Goal: Task Accomplishment & Management: Complete application form

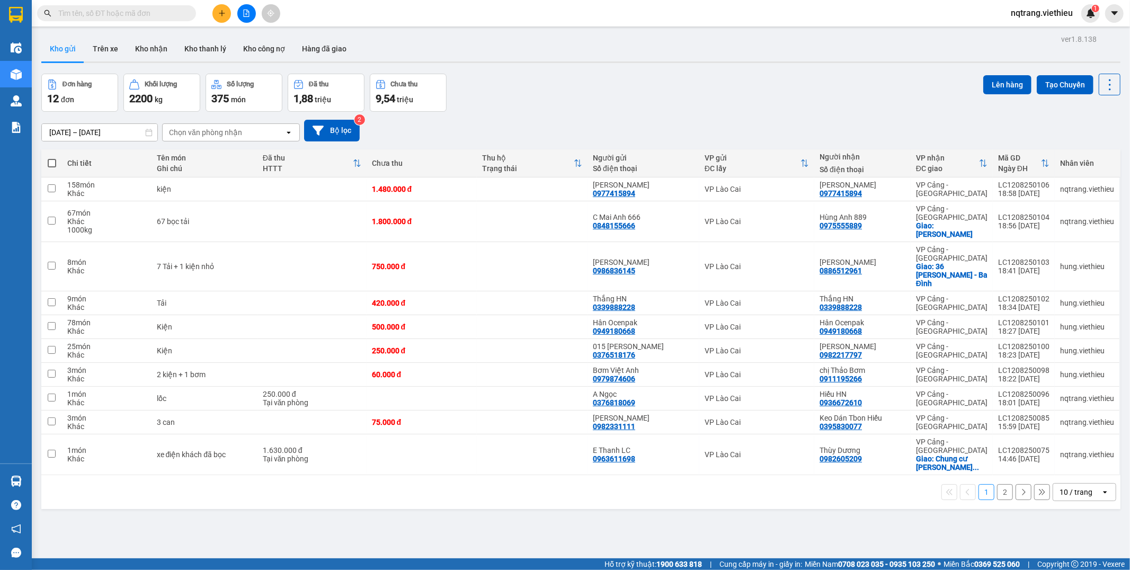
click at [220, 11] on icon "plus" at bounding box center [221, 13] width 7 height 7
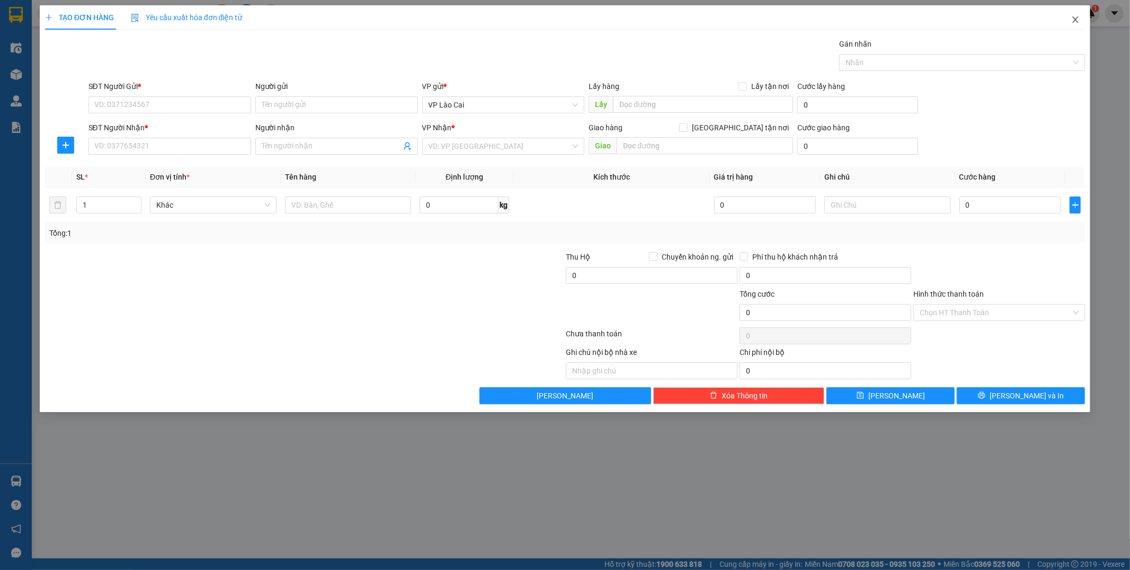
click at [1077, 25] on span "Close" at bounding box center [1076, 20] width 30 height 30
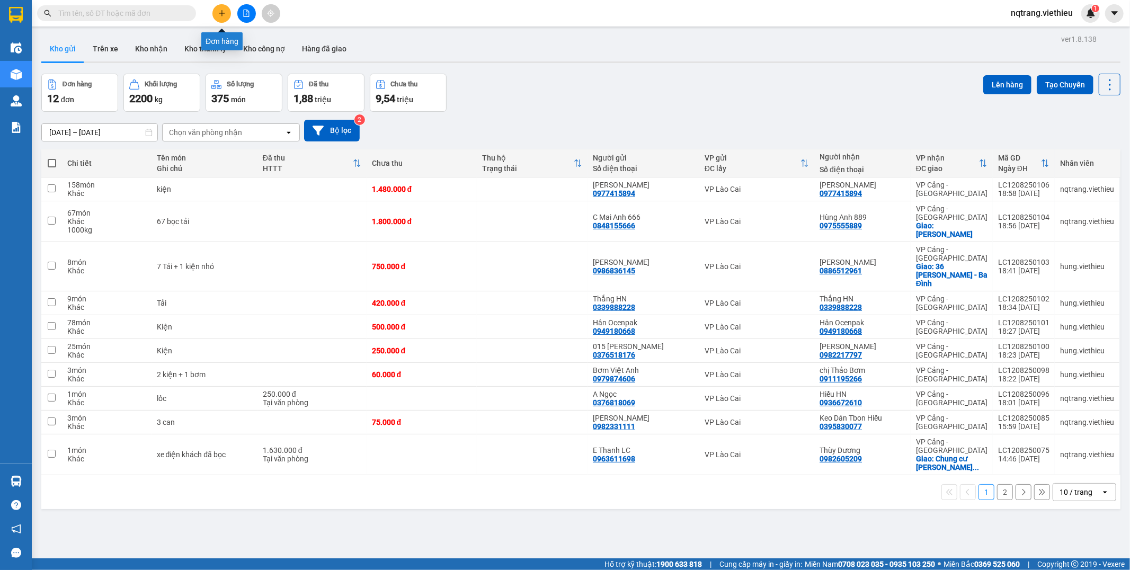
click at [219, 10] on icon "plus" at bounding box center [221, 13] width 7 height 7
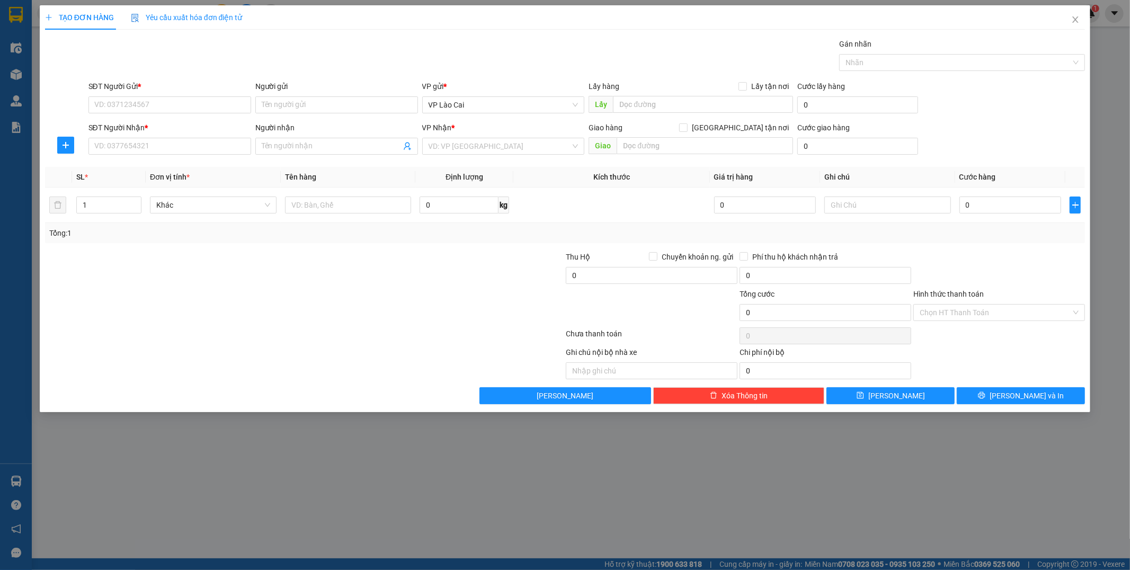
click at [295, 93] on div "Người gửi" at bounding box center [336, 89] width 163 height 16
click at [292, 113] on input "Người gửi" at bounding box center [336, 104] width 163 height 17
drag, startPoint x: 294, startPoint y: 107, endPoint x: 244, endPoint y: 94, distance: 51.4
click at [247, 105] on div "SĐT Người Gửi * VD: 0371234567 Người gửi vplc VP gửi * VP Lào Cai Lấy hàng Lấy …" at bounding box center [587, 99] width 1002 height 37
type input "vptt"
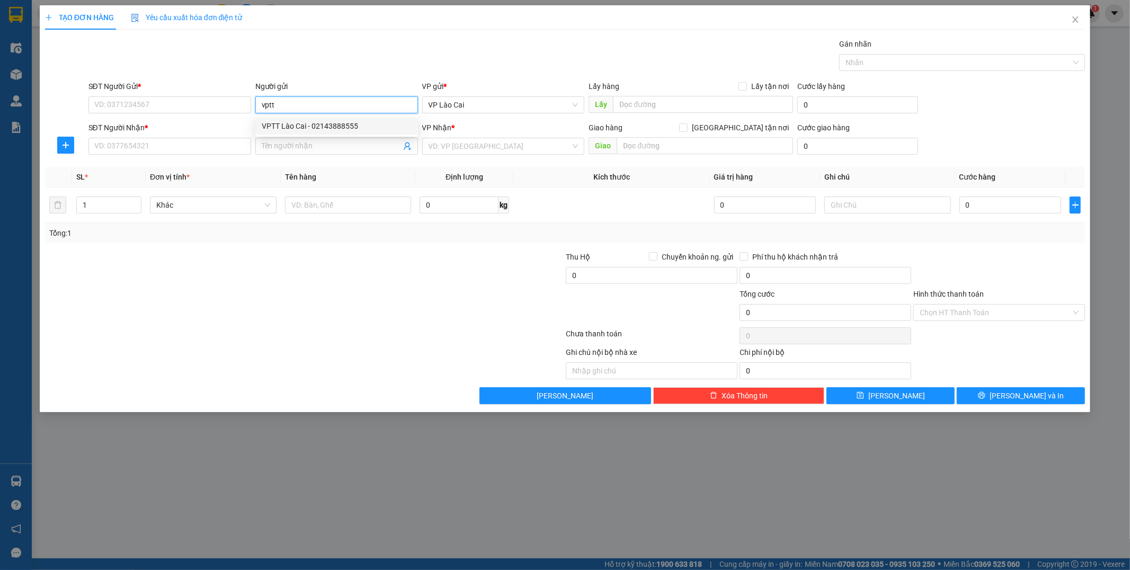
click at [288, 127] on div "VPTT Lào Cai - 02143888555" at bounding box center [337, 126] width 150 height 12
type input "02143888555"
type input "VPTT Lào Cai"
click at [410, 144] on icon "user-add" at bounding box center [407, 146] width 8 height 8
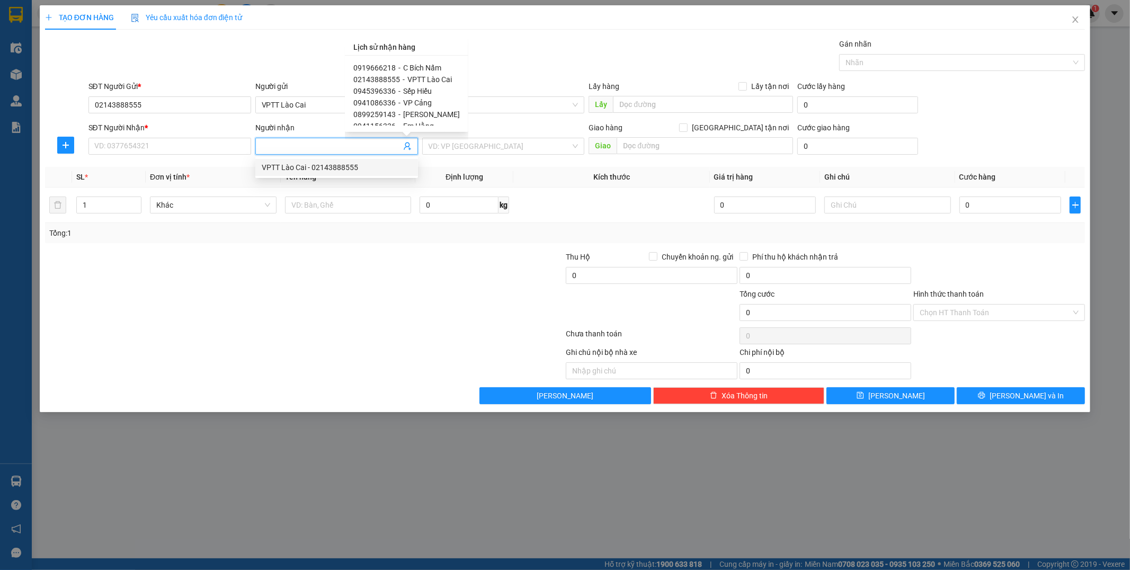
click at [323, 167] on div "VPTT Lào Cai - 02143888555" at bounding box center [337, 168] width 150 height 12
type input "02143888555"
type input "VPTT Lào Cai"
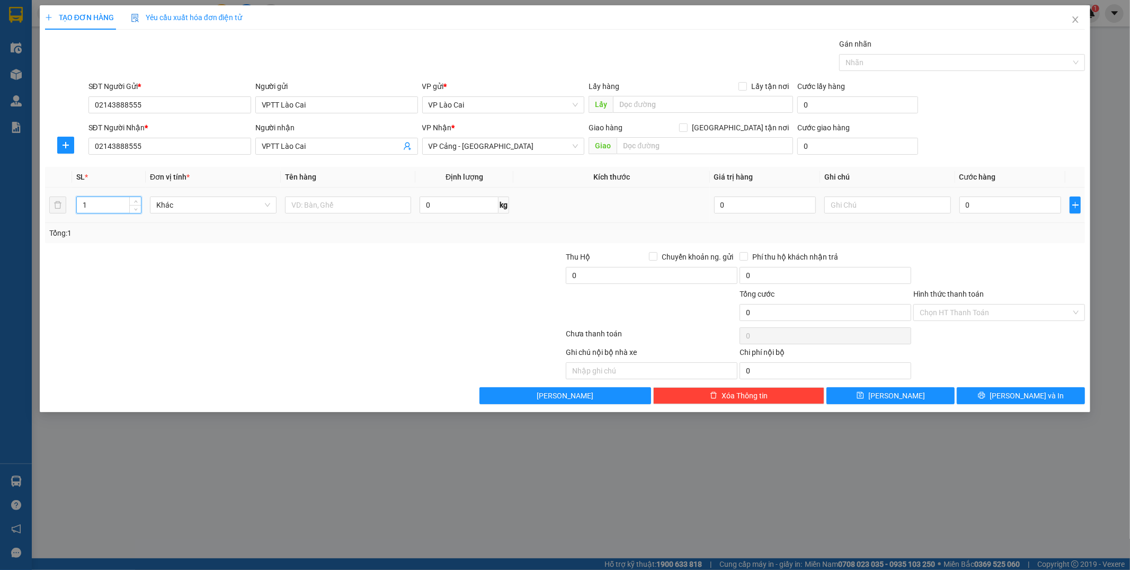
click at [94, 208] on input "1" at bounding box center [109, 205] width 64 height 16
type input "10"
click at [383, 205] on input "text" at bounding box center [348, 205] width 127 height 17
type input "Kiện"
click at [971, 210] on input "0" at bounding box center [1011, 205] width 102 height 17
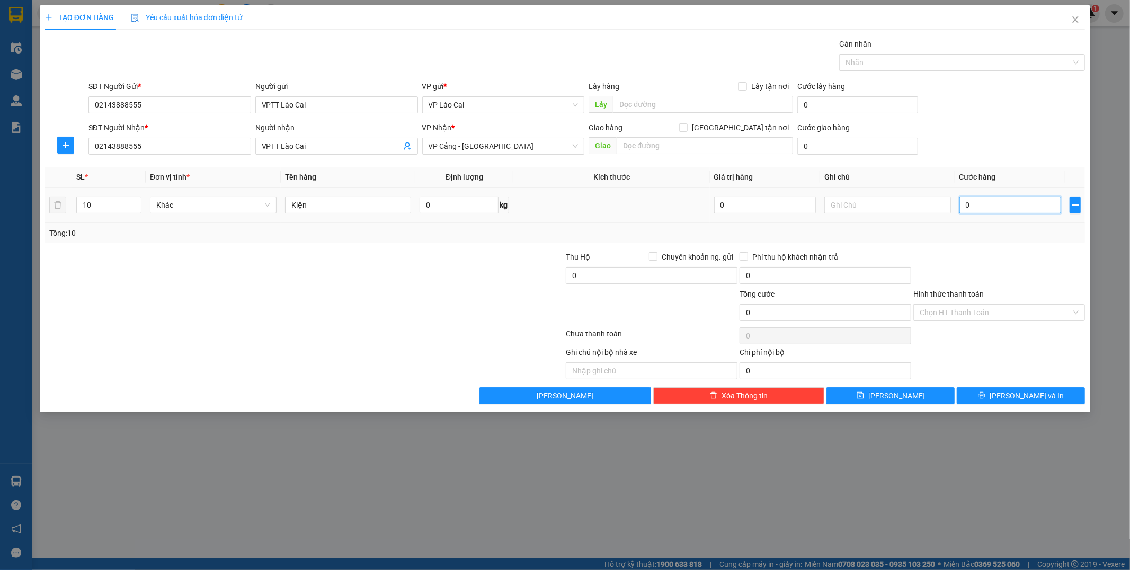
type input "1"
type input "10"
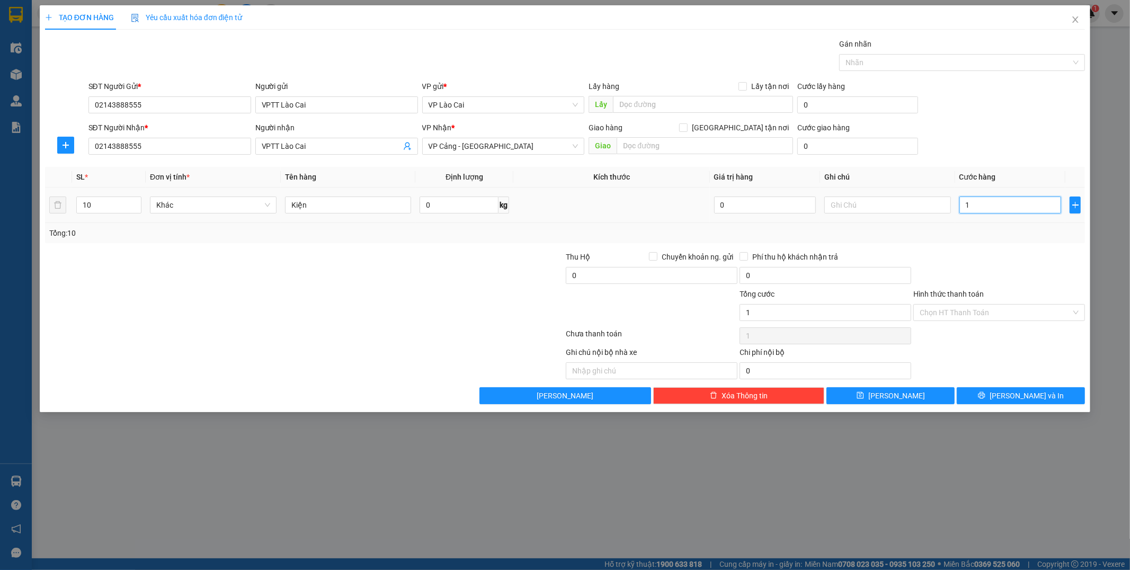
type input "10"
type input "100"
type input "1.000"
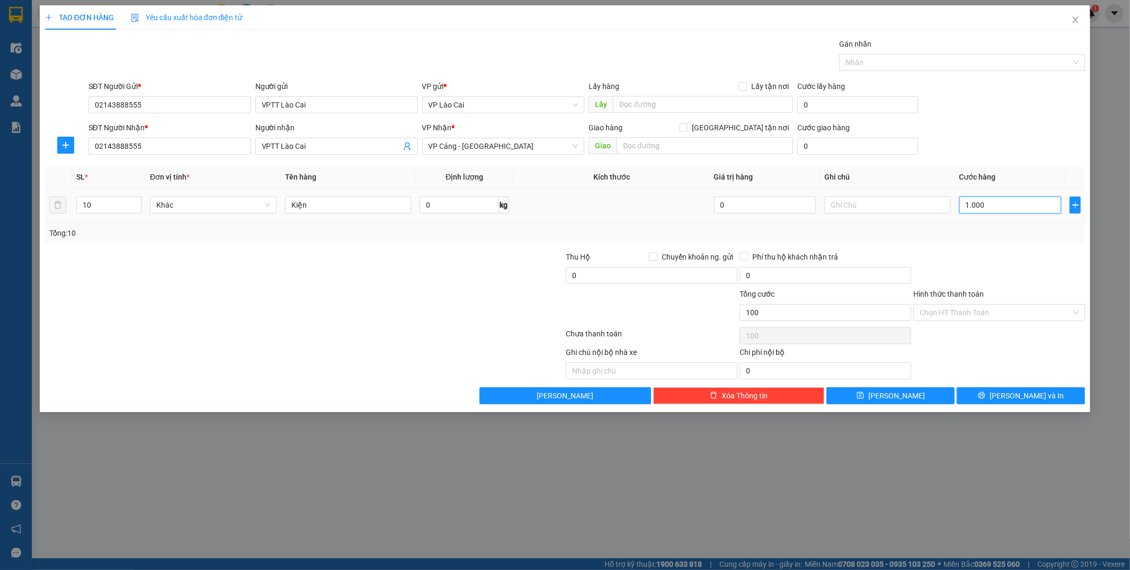
type input "1.000"
type input "10.000"
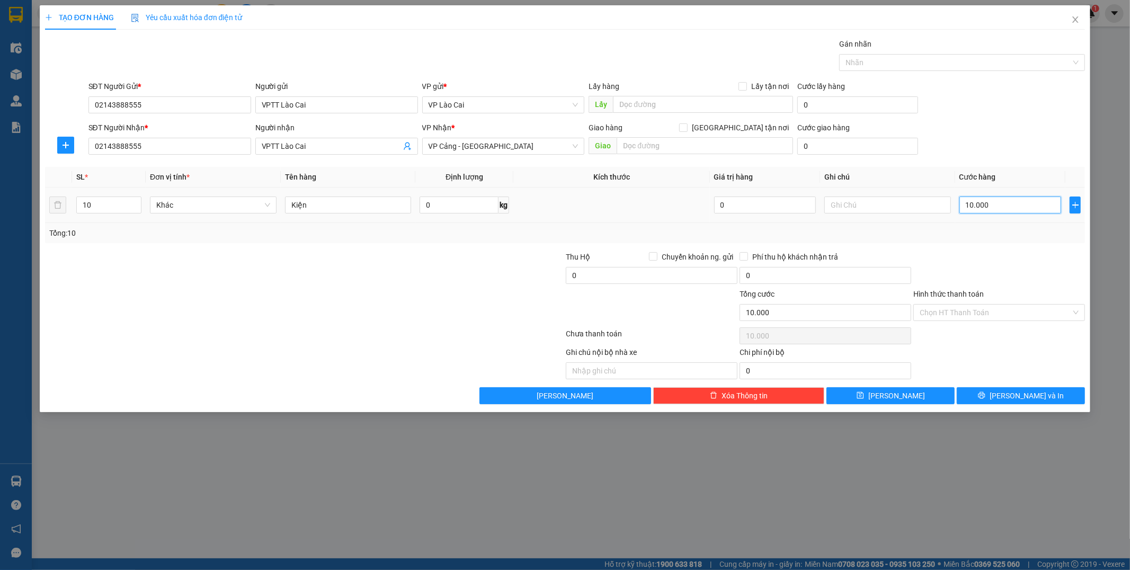
type input "100.000"
click at [1013, 400] on span "[PERSON_NAME] và In" at bounding box center [1027, 396] width 74 height 12
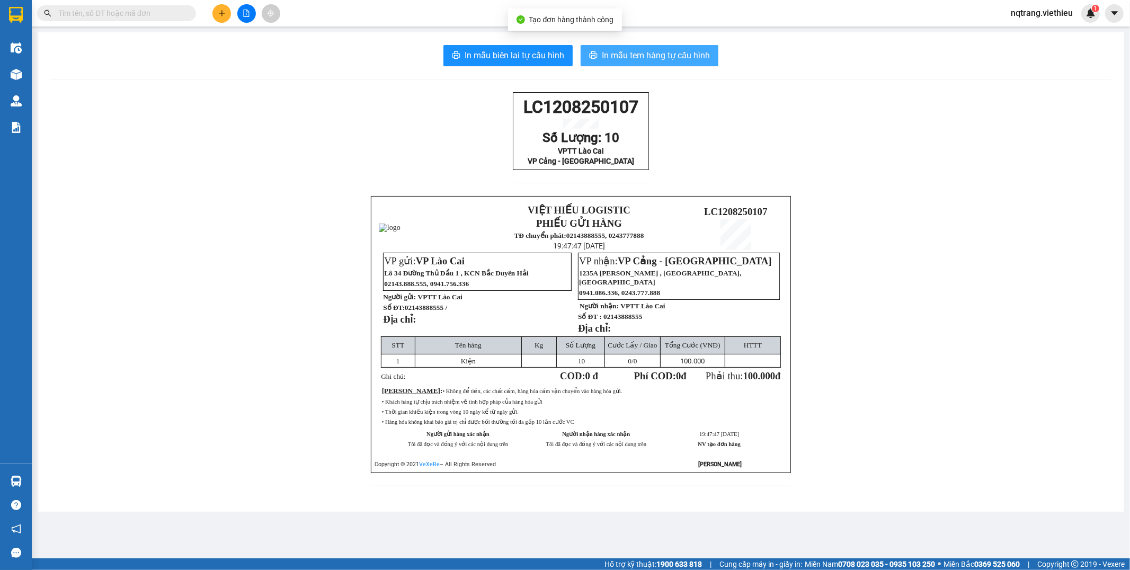
click at [699, 56] on span "In mẫu tem hàng tự cấu hình" at bounding box center [656, 55] width 108 height 13
click at [225, 13] on icon "plus" at bounding box center [221, 13] width 7 height 7
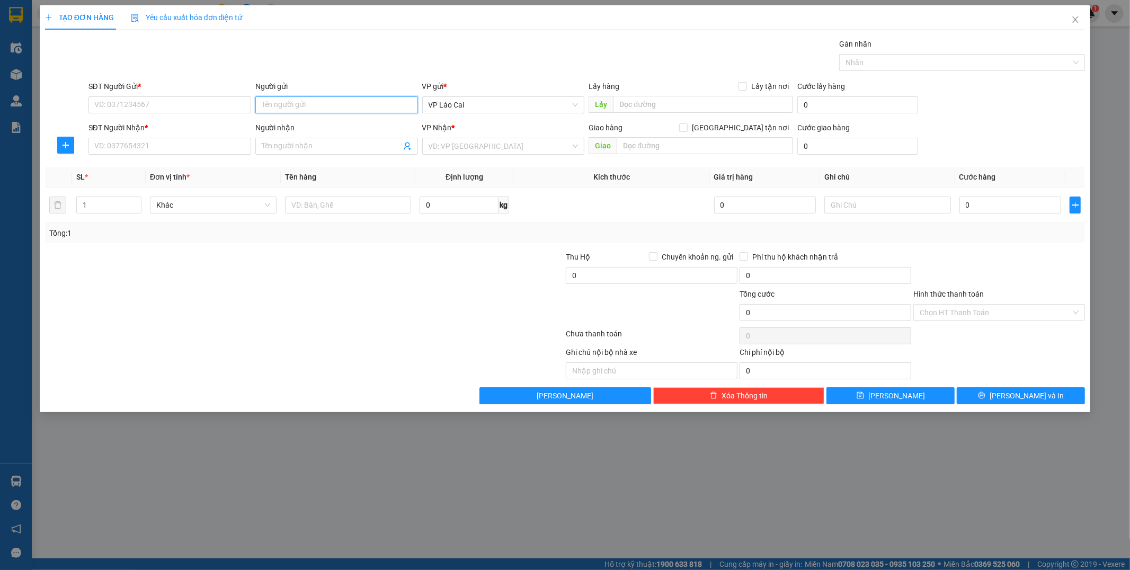
click at [299, 102] on input "Người gửi" at bounding box center [336, 104] width 163 height 17
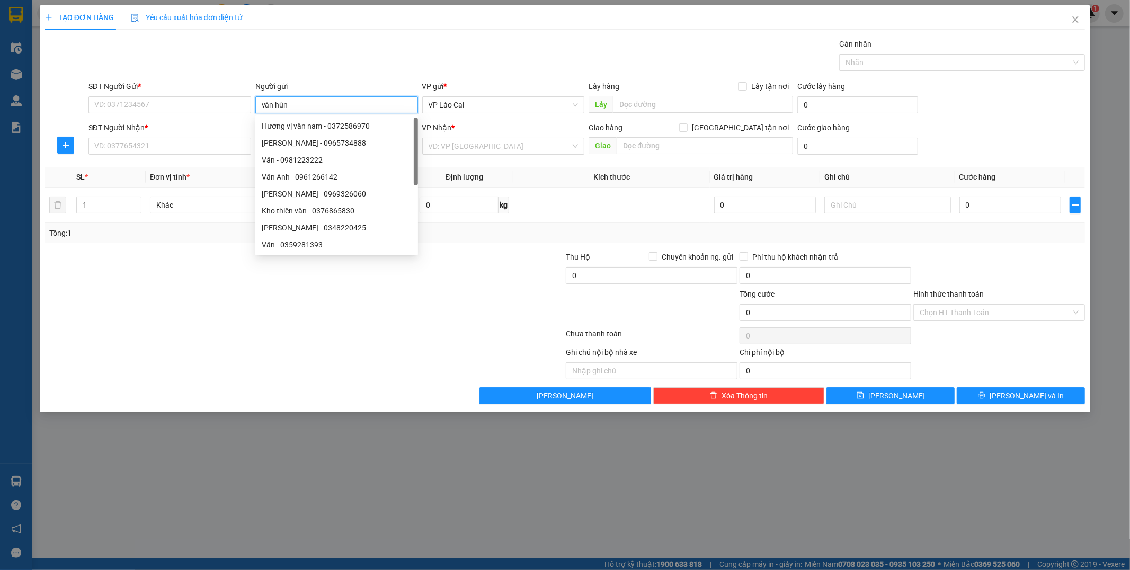
type input "[PERSON_NAME]"
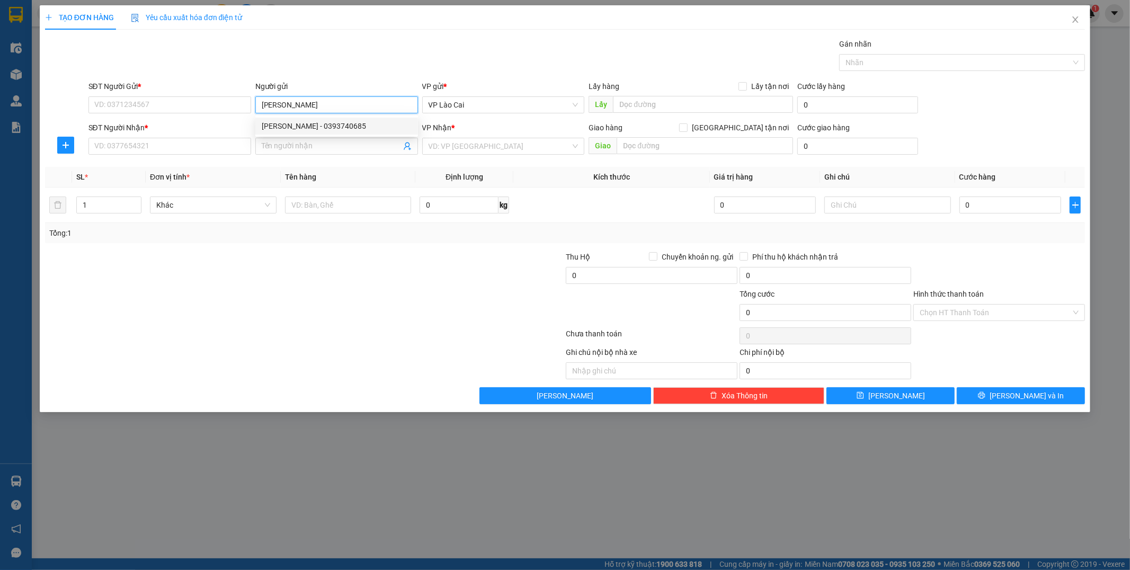
click at [299, 120] on div "[PERSON_NAME] - 0393740685" at bounding box center [337, 126] width 150 height 12
type input "0393740685"
type input "[PERSON_NAME]"
click at [406, 149] on icon "user-add" at bounding box center [407, 146] width 8 height 8
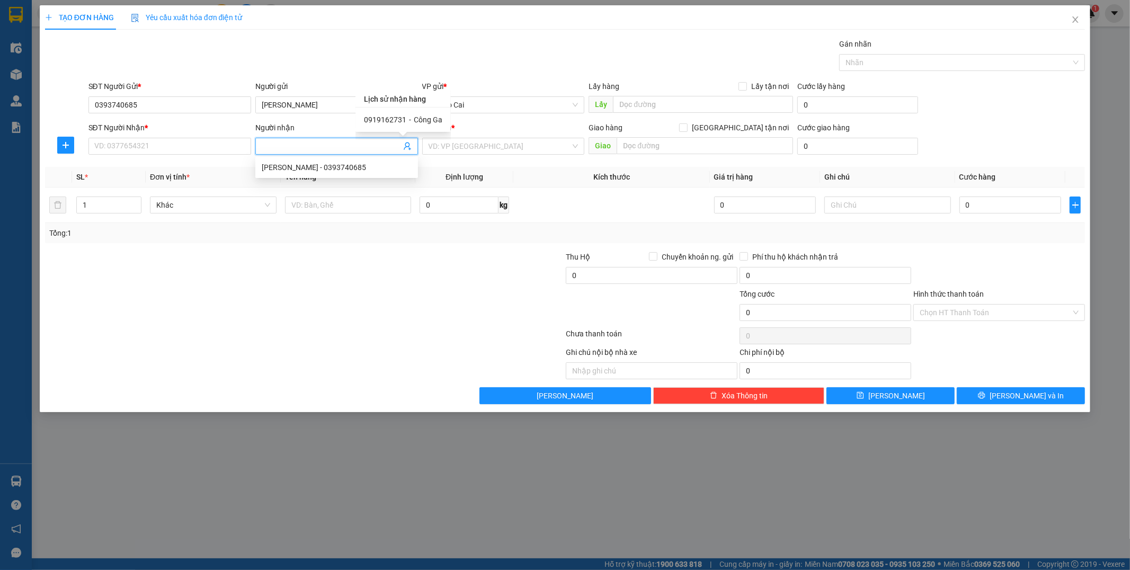
click at [411, 123] on div "0919162731 - Công Ga" at bounding box center [403, 120] width 78 height 12
type input "0919162731"
type input "Công Ga"
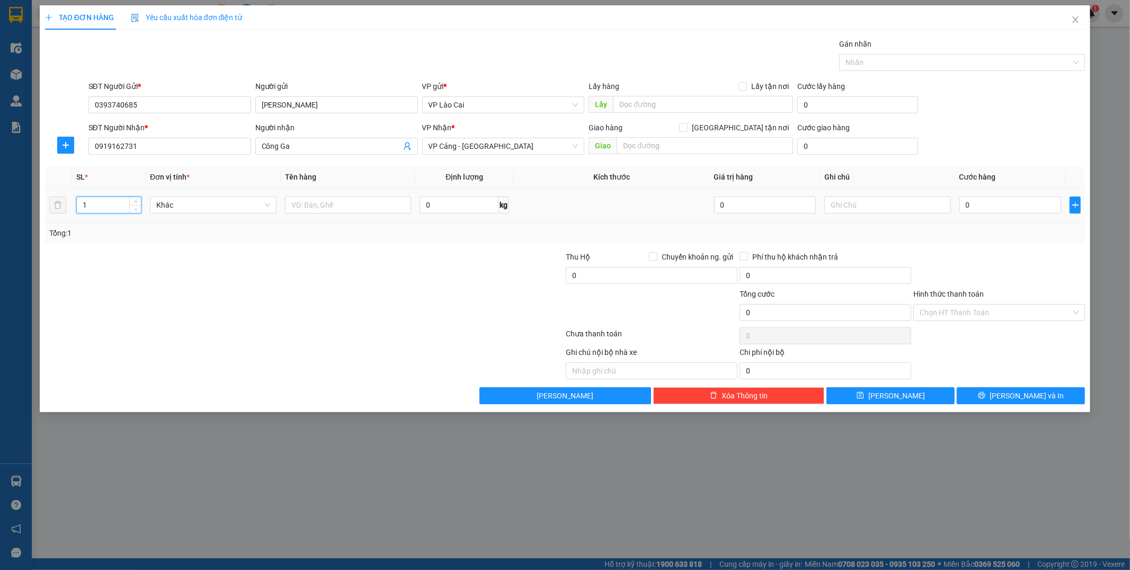
drag, startPoint x: 98, startPoint y: 206, endPoint x: 71, endPoint y: 207, distance: 26.5
click at [71, 207] on tr "1 Khác 0 kg 0 0" at bounding box center [565, 206] width 1041 height 36
type input "3"
click at [310, 211] on input "text" at bounding box center [348, 205] width 127 height 17
type input "Y"
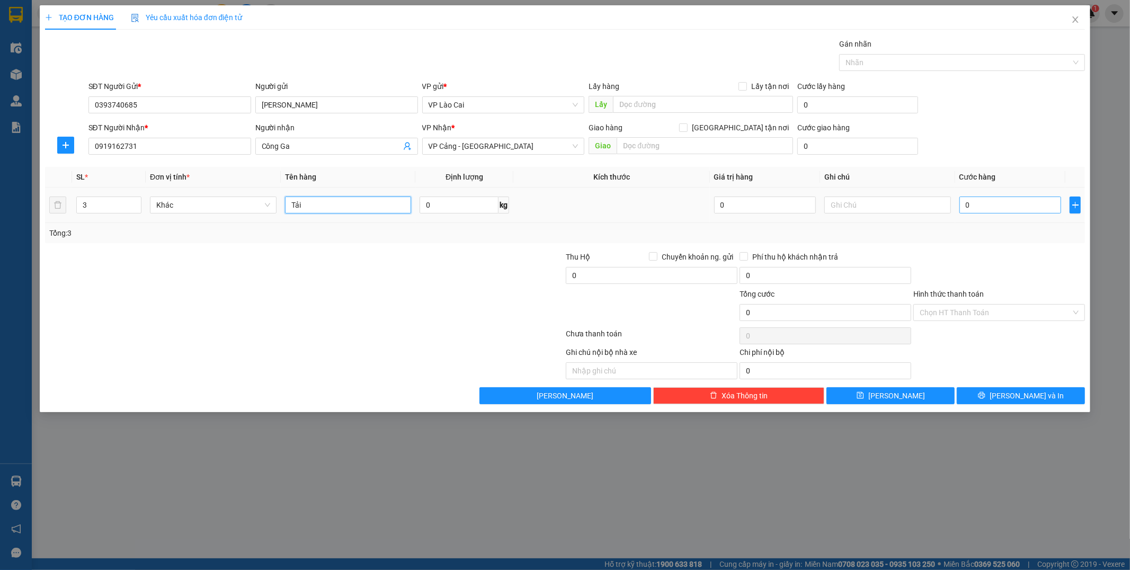
type input "Tải"
click at [962, 209] on input "0" at bounding box center [1011, 205] width 102 height 17
type input "6"
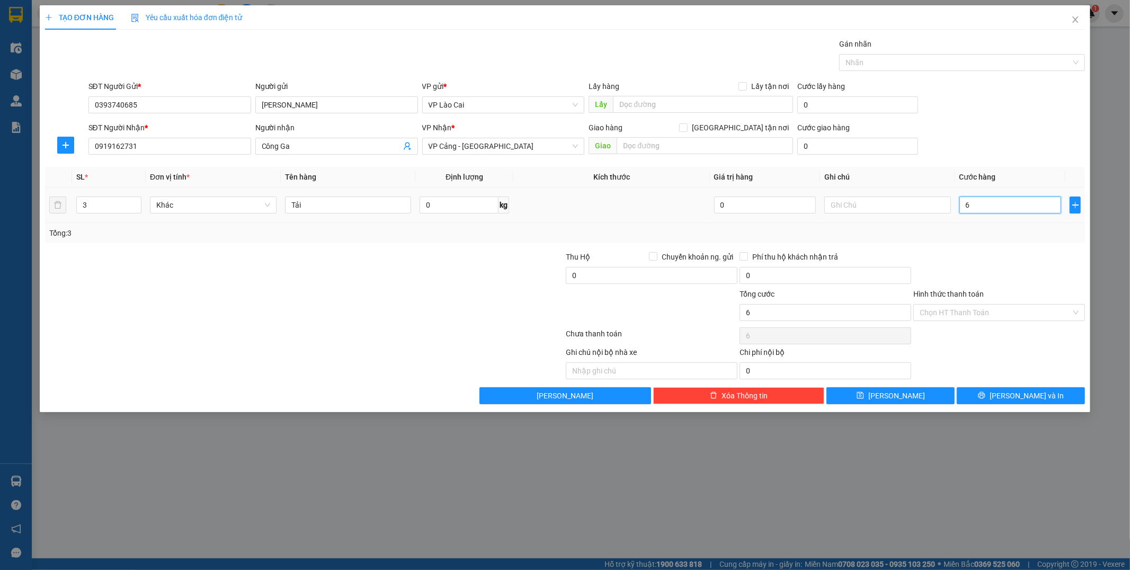
type input "60"
type input "600"
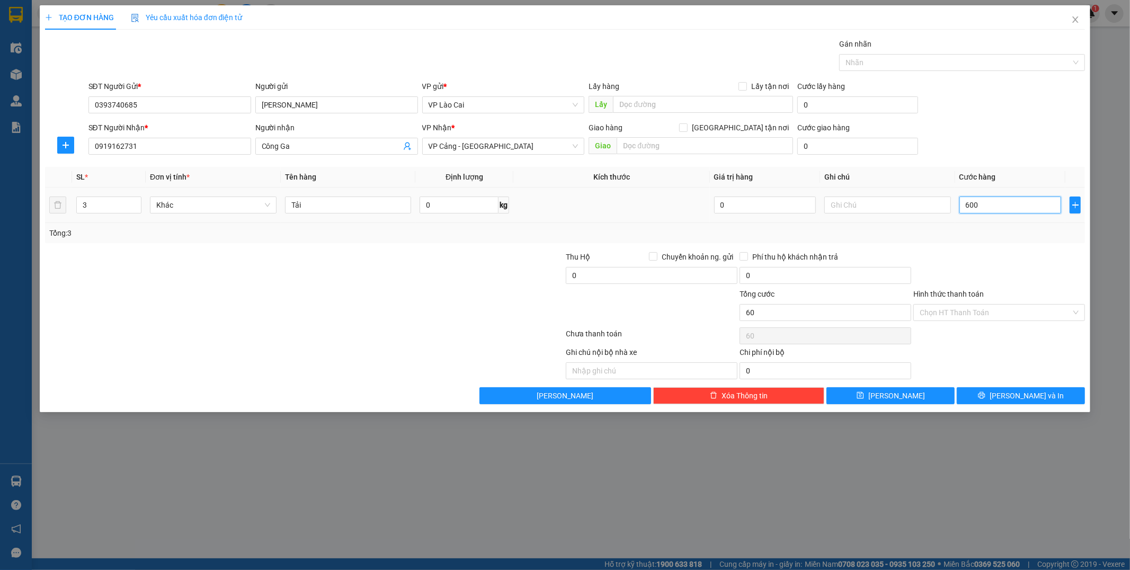
type input "600"
type input "6.000"
type input "60.000"
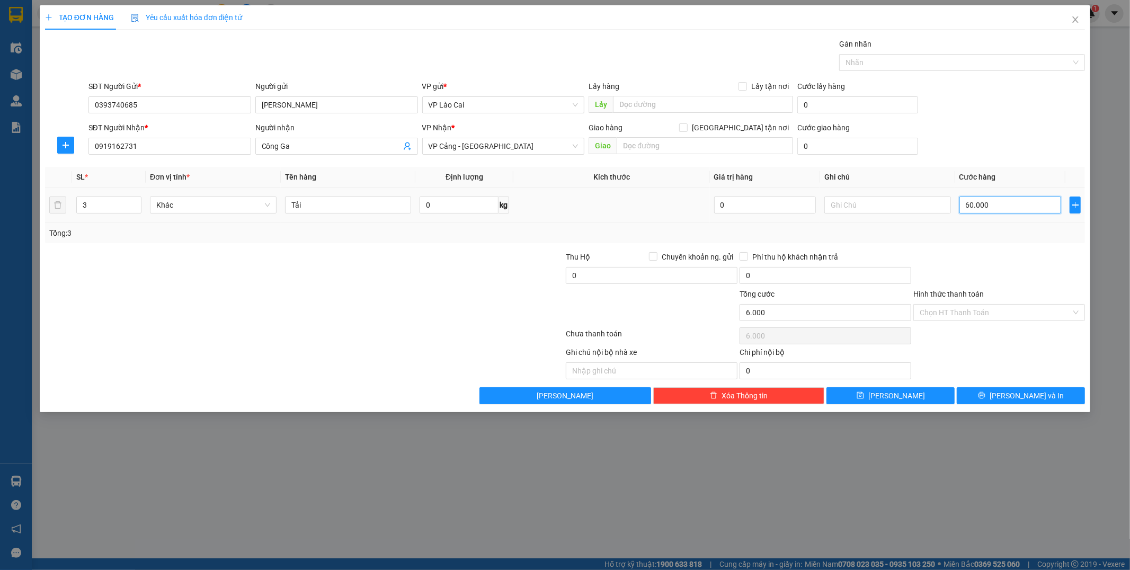
type input "60.000"
type input "600.000"
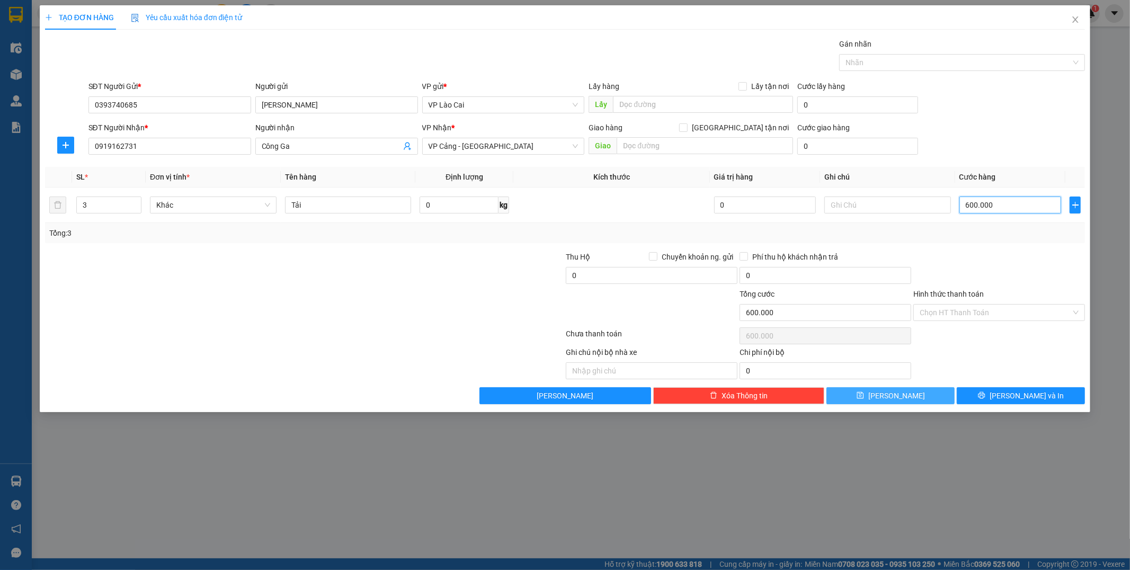
type input "600.000"
click at [921, 400] on button "[PERSON_NAME]" at bounding box center [891, 395] width 128 height 17
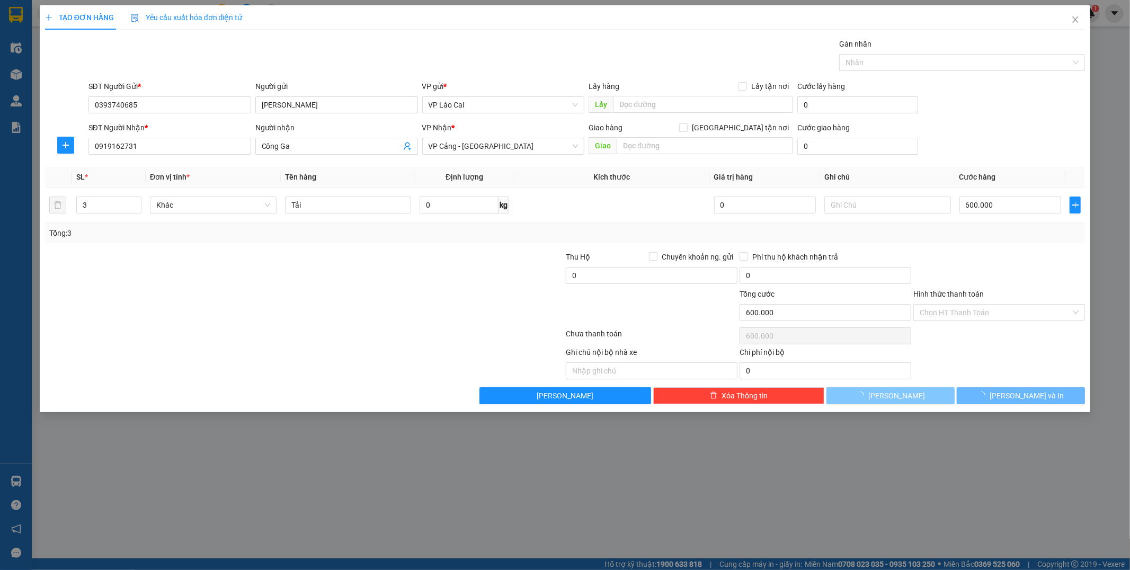
type input "1"
type input "0"
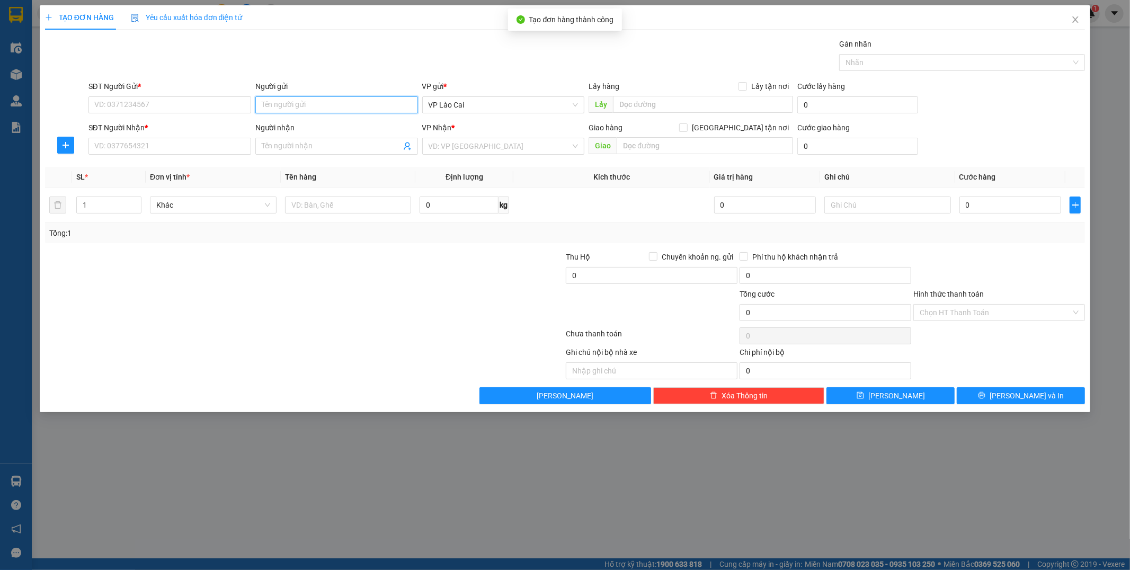
click at [329, 106] on input "Người gửi" at bounding box center [336, 104] width 163 height 17
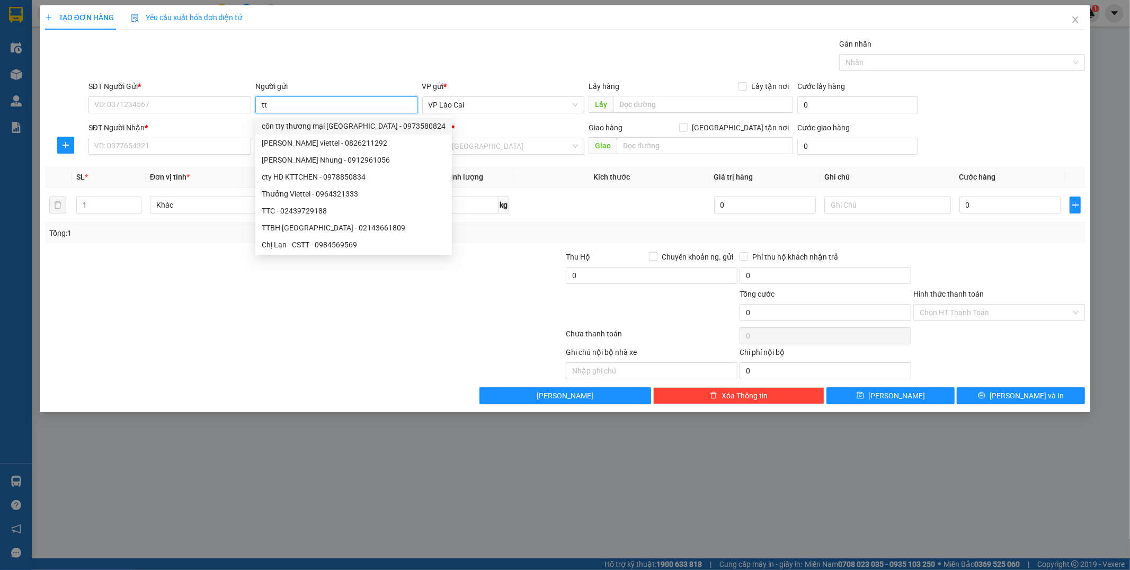
drag, startPoint x: 329, startPoint y: 106, endPoint x: 260, endPoint y: 110, distance: 68.5
click at [245, 119] on form "SĐT Người Gửi * VD: 0371234567 Người gửi tt VP gửi * VP Lào Cai Lấy hàng Lấy tậ…" at bounding box center [565, 120] width 1041 height 78
type input "vptt"
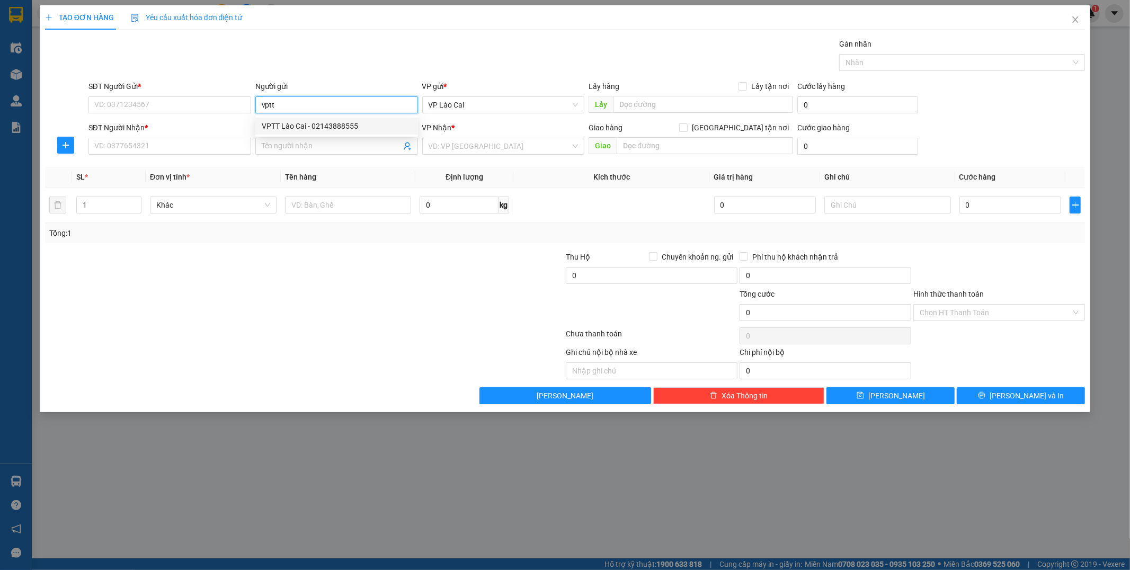
click at [332, 118] on div "VPTT Lào Cai - 02143888555" at bounding box center [336, 126] width 163 height 17
type input "02143888555"
type input "VPTT Lào Cai"
click at [405, 146] on icon "user-add" at bounding box center [407, 147] width 7 height 8
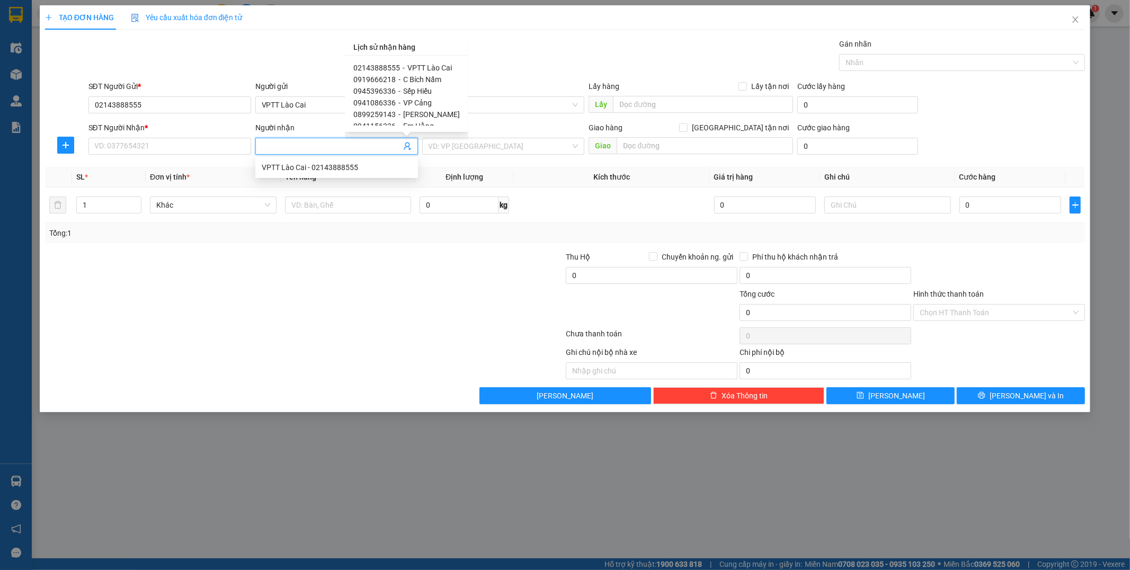
click at [422, 69] on span "VPTT Lào Cai" at bounding box center [430, 68] width 45 height 8
type input "02143888555"
type input "VPTT Lào Cai"
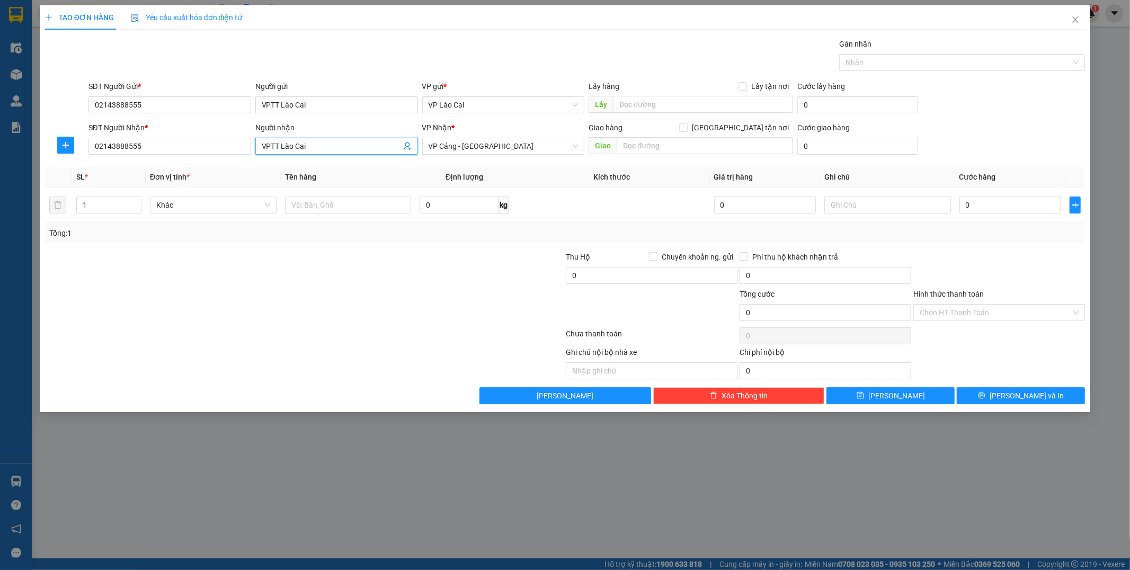
click at [389, 246] on div "Transit Pickup Surcharge Ids Transit Deliver Surcharge Ids Transit Deliver Surc…" at bounding box center [565, 221] width 1041 height 366
drag, startPoint x: 94, startPoint y: 202, endPoint x: 77, endPoint y: 209, distance: 18.8
click at [77, 209] on input "1" at bounding box center [109, 205] width 64 height 16
type input "4"
click at [357, 207] on input "text" at bounding box center [348, 205] width 127 height 17
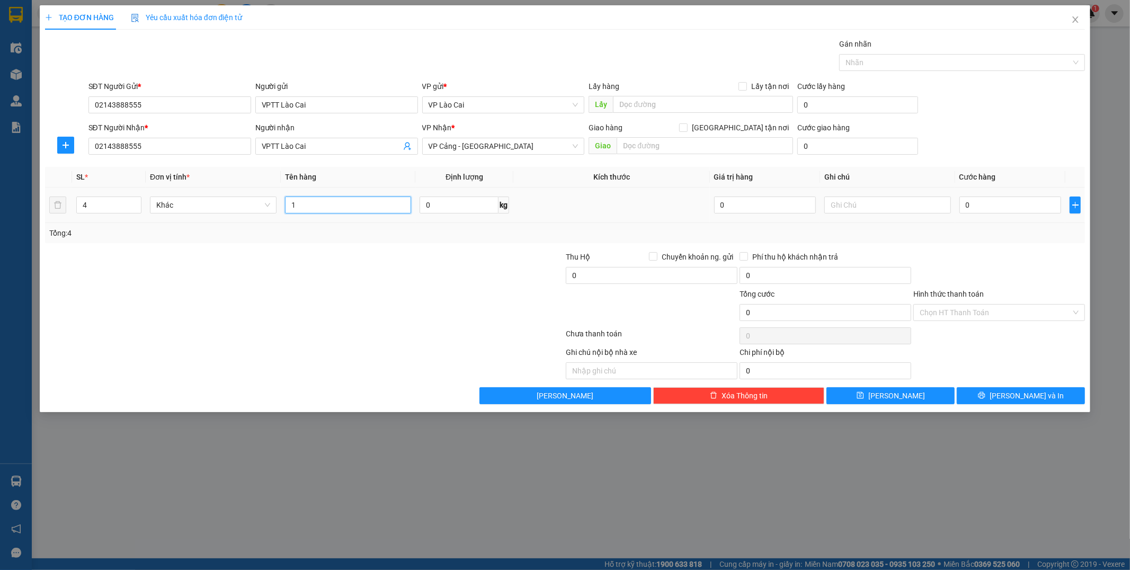
type input "1"
type input "1 chậu sứ + 1 máy + 2 phụ kiện để cabin"
click at [969, 206] on input "0" at bounding box center [1011, 205] width 102 height 17
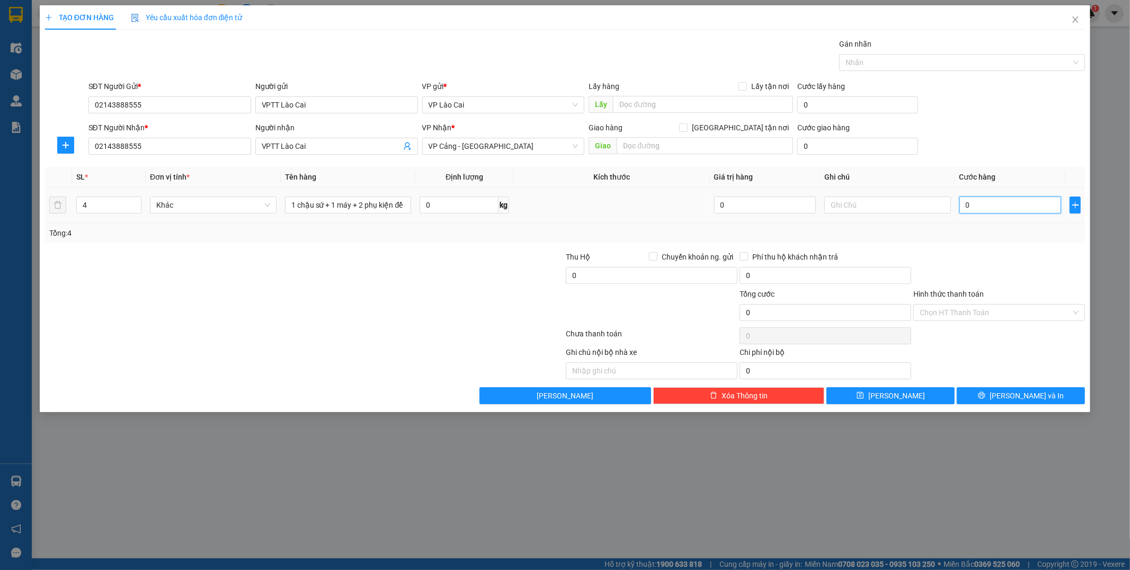
type input "5"
type input "50"
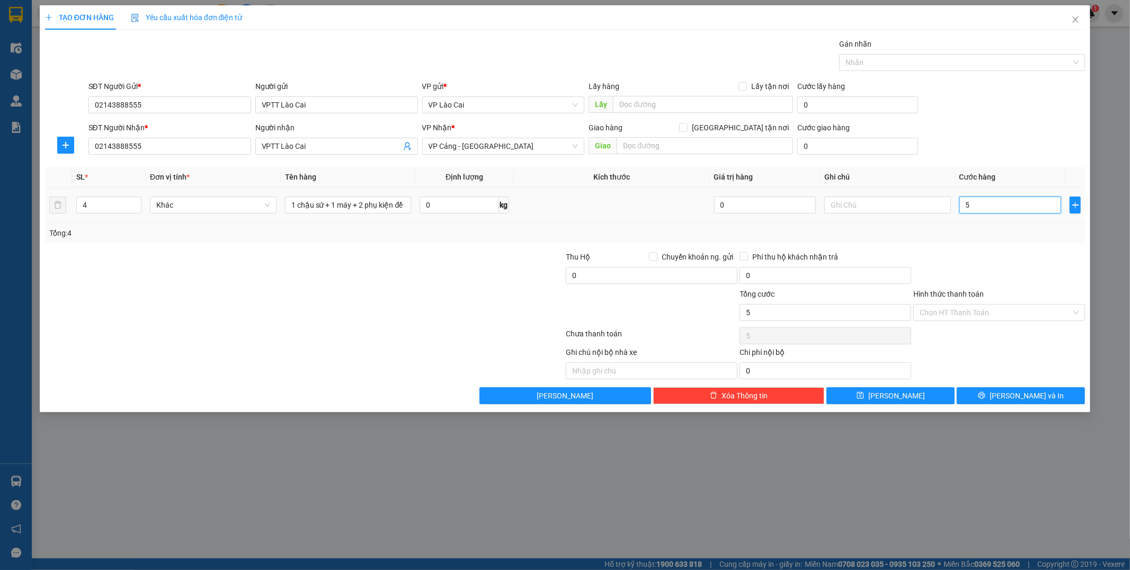
type input "50"
type input "500"
type input "5.000"
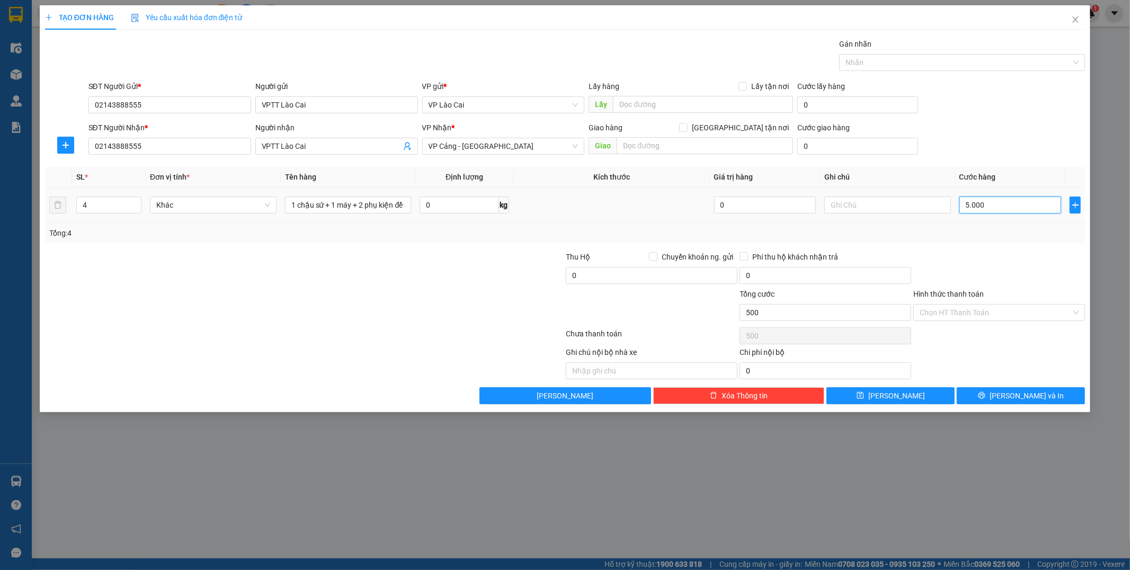
type input "5.000"
type input "50.000"
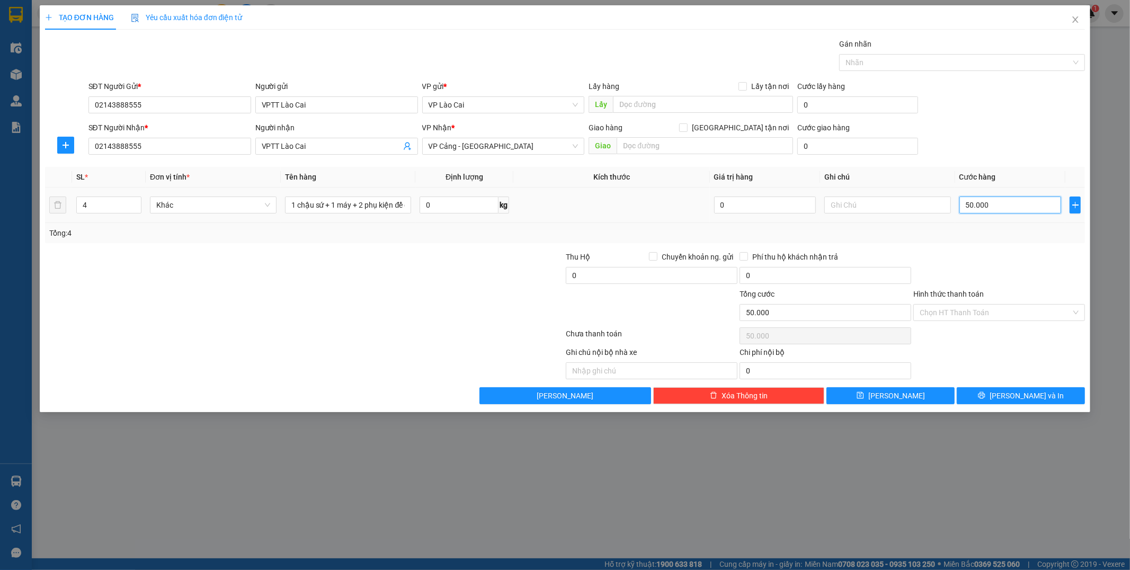
type input "500.000"
click at [1022, 400] on span "[PERSON_NAME] và In" at bounding box center [1027, 396] width 74 height 12
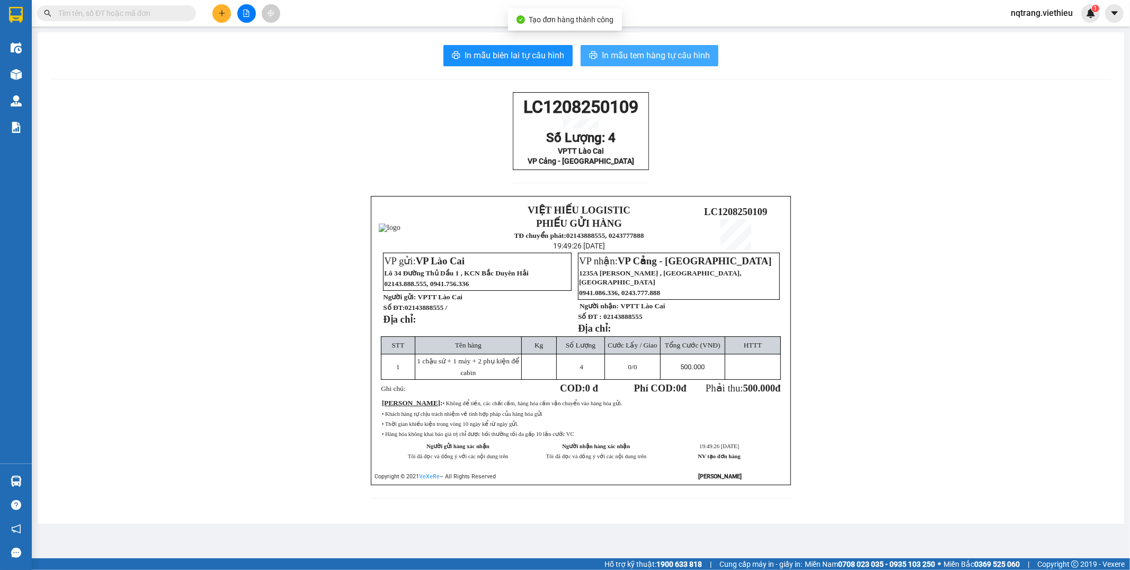
click at [675, 59] on span "In mẫu tem hàng tự cấu hình" at bounding box center [656, 55] width 108 height 13
